Goal: Navigation & Orientation: Understand site structure

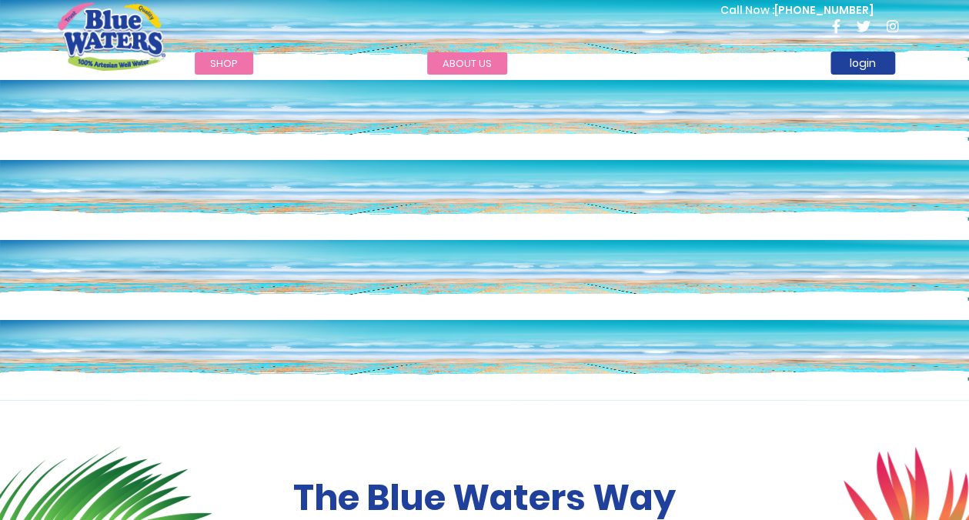
click at [463, 60] on link "about us" at bounding box center [467, 63] width 80 height 22
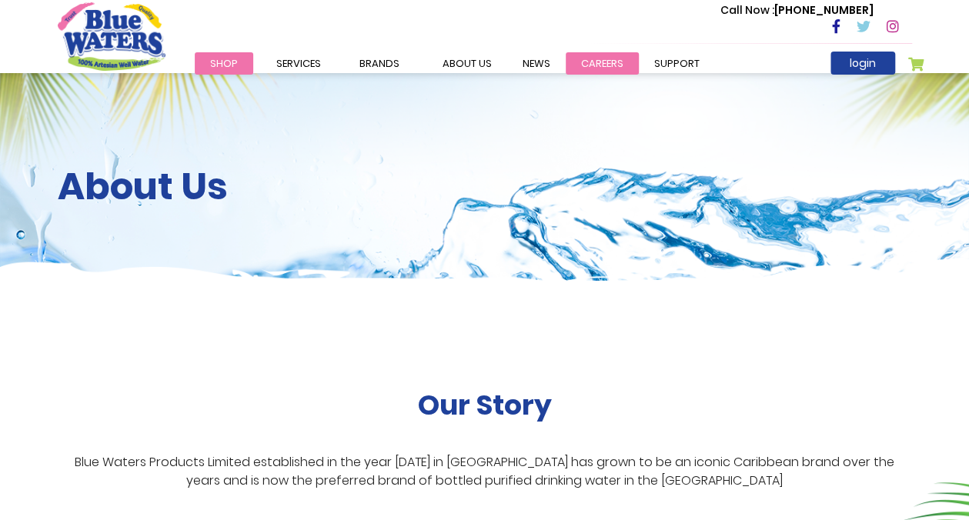
click at [597, 60] on link "careers" at bounding box center [602, 63] width 73 height 22
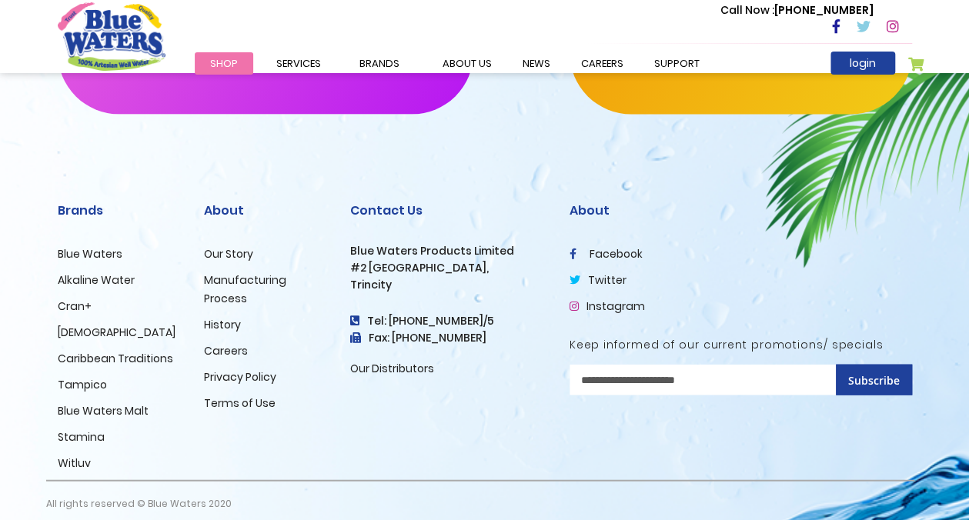
scroll to position [1611, 0]
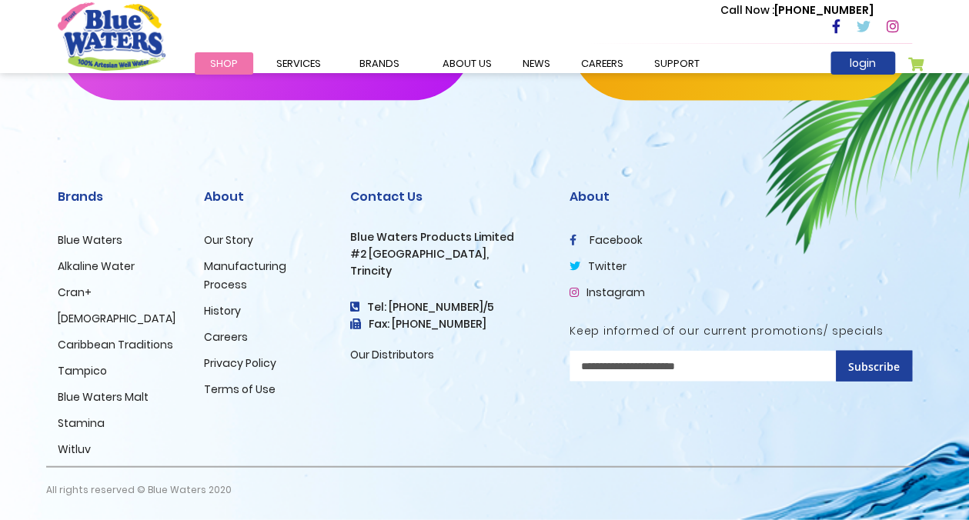
click at [226, 239] on link "Our Story" at bounding box center [228, 239] width 49 height 15
